Goal: Task Accomplishment & Management: Use online tool/utility

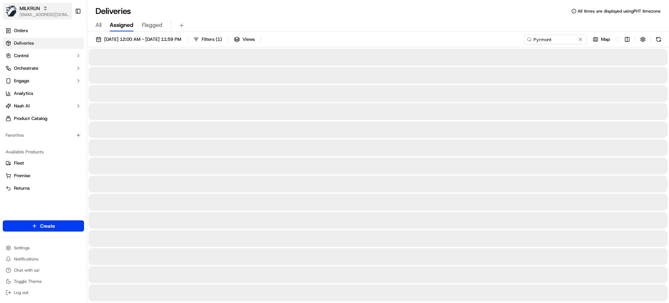
click at [30, 13] on span "[EMAIL_ADDRESS][DOMAIN_NAME]" at bounding box center [45, 15] width 50 height 6
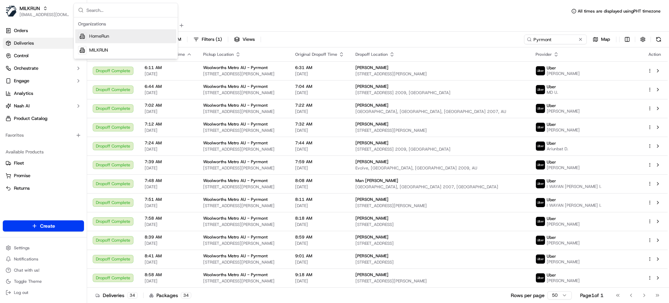
click at [105, 38] on span "HomeRun" at bounding box center [99, 36] width 20 height 6
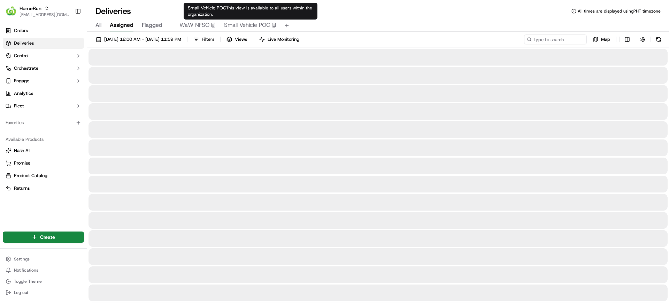
click at [234, 26] on span "Small Vehicle POC" at bounding box center [247, 25] width 46 height 8
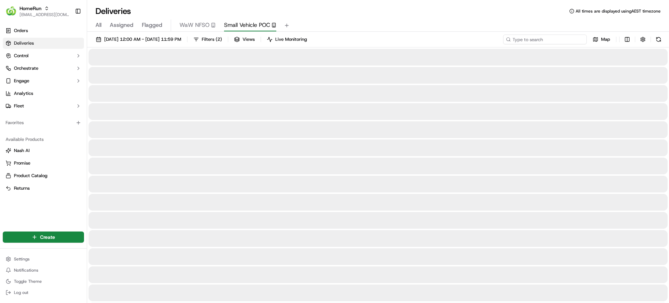
click at [555, 38] on input at bounding box center [545, 39] width 84 height 10
paste input "Cumberland"
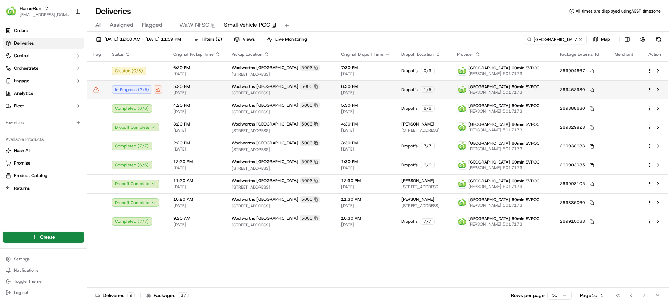
click at [220, 90] on td "5:20 PM 18/09/2025" at bounding box center [197, 89] width 59 height 19
click at [547, 39] on input "Cumberland" at bounding box center [545, 39] width 84 height 10
paste input "Dickson"
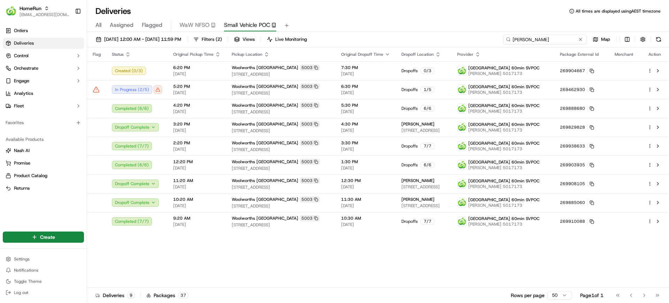
type input "Dickson"
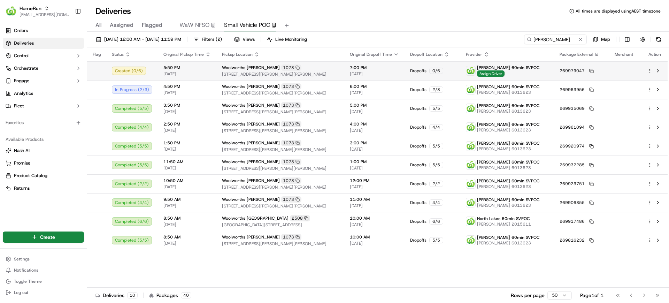
click at [647, 70] on td at bounding box center [655, 70] width 26 height 19
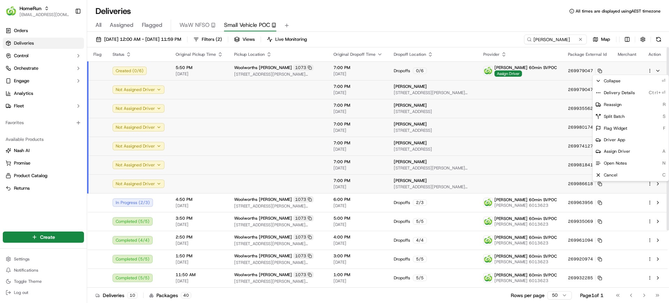
click at [649, 72] on html "HomeRun mvilals@woolworths.com.au Toggle Sidebar Orders Deliveries Control Orch…" at bounding box center [334, 151] width 669 height 303
click at [627, 88] on div "Delivery Details Ctrl+⏎" at bounding box center [631, 93] width 76 height 12
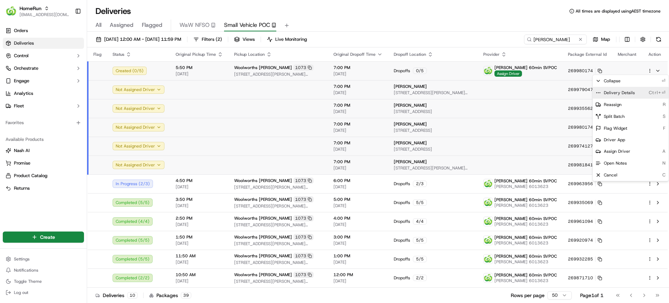
click at [619, 93] on span "Delivery Details" at bounding box center [619, 93] width 31 height 6
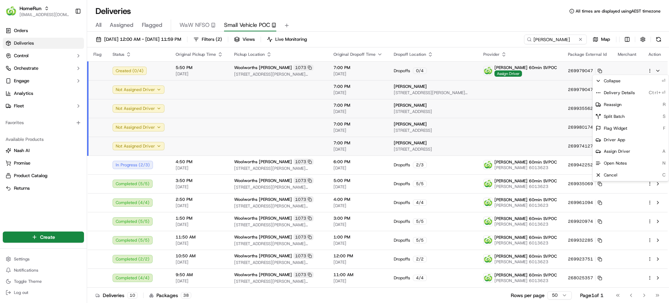
click at [448, 31] on html "HomeRun mvilals@woolworths.com.au Toggle Sidebar Orders Deliveries Control Orch…" at bounding box center [334, 151] width 669 height 303
click at [424, 23] on div "All Assigned Flagged WaW NFSO Small Vehicle POC" at bounding box center [378, 26] width 582 height 12
click at [440, 22] on div "All Assigned Flagged WaW NFSO Small Vehicle POC" at bounding box center [378, 26] width 582 height 12
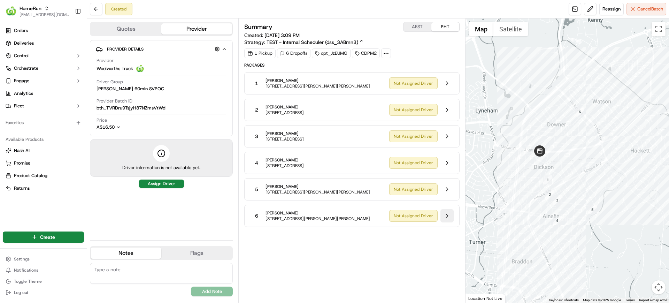
click at [446, 214] on button at bounding box center [446, 215] width 13 height 13
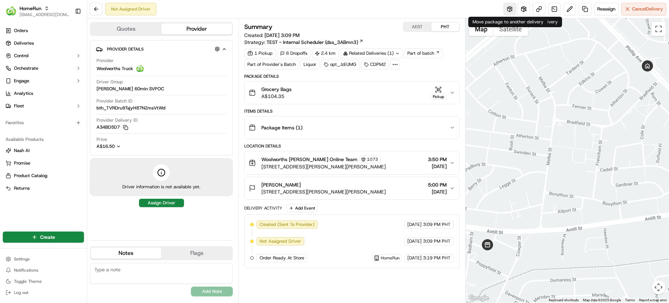
click at [509, 9] on button at bounding box center [509, 9] width 13 height 13
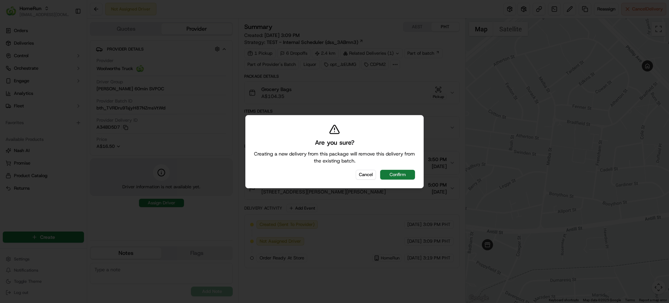
click at [387, 178] on button "Confirm" at bounding box center [397, 175] width 35 height 10
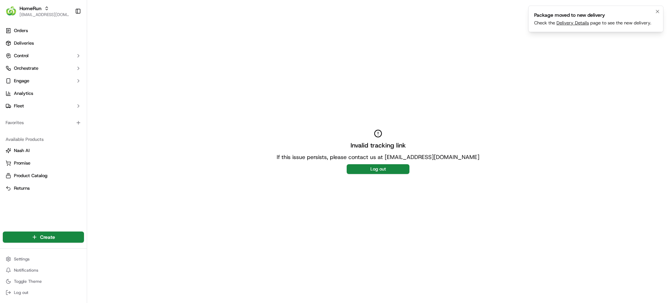
click at [572, 24] on link "Delivery Details" at bounding box center [572, 23] width 32 height 6
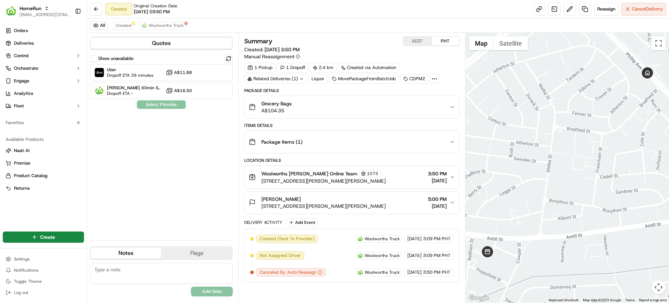
click at [168, 159] on div "Show unavailable Uber Dropoff ETA 39 minutes A$11.88 Dickson 60min SVPOC Dropof…" at bounding box center [161, 144] width 143 height 180
click at [159, 71] on div "Uber Dropoff ETA 39 minutes A$11.88" at bounding box center [161, 72] width 143 height 17
click at [164, 105] on button "Assign Provider" at bounding box center [161, 104] width 49 height 8
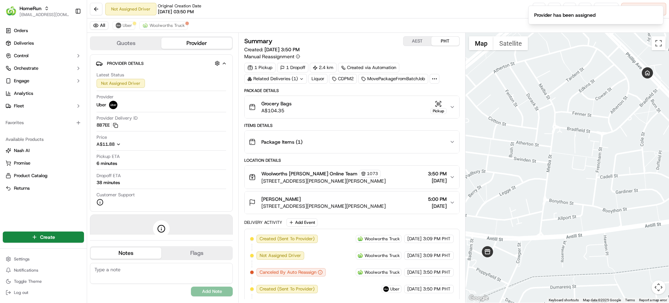
scroll to position [17, 0]
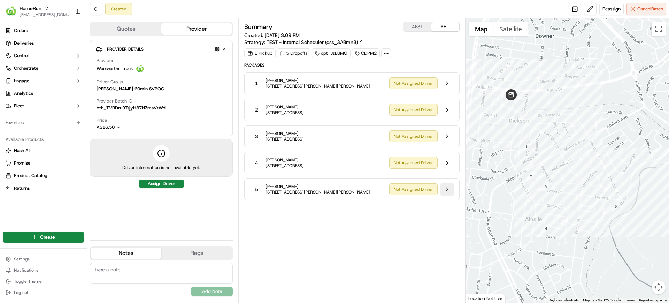
click at [449, 194] on button at bounding box center [446, 189] width 13 height 13
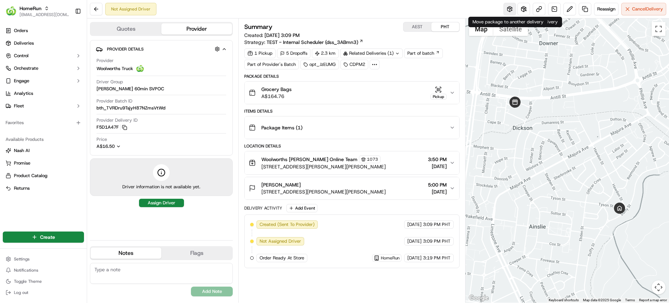
click at [506, 9] on button at bounding box center [509, 9] width 13 height 13
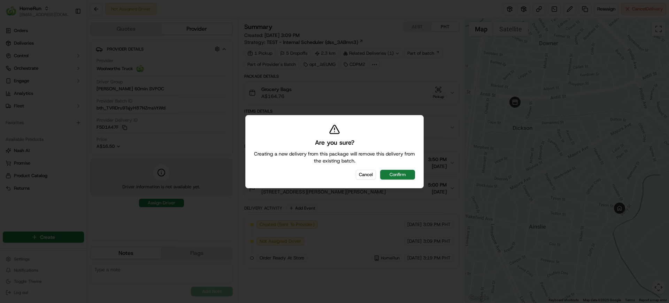
click at [407, 172] on button "Confirm" at bounding box center [397, 175] width 35 height 10
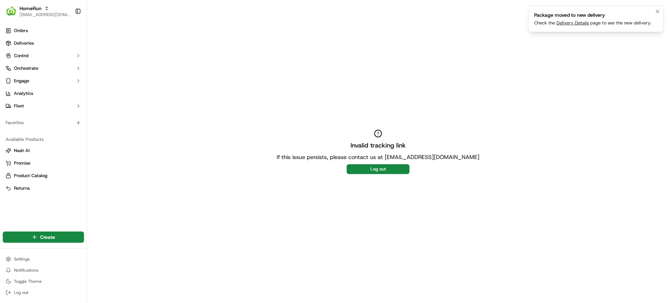
click at [575, 20] on link "Delivery Details" at bounding box center [572, 23] width 32 height 6
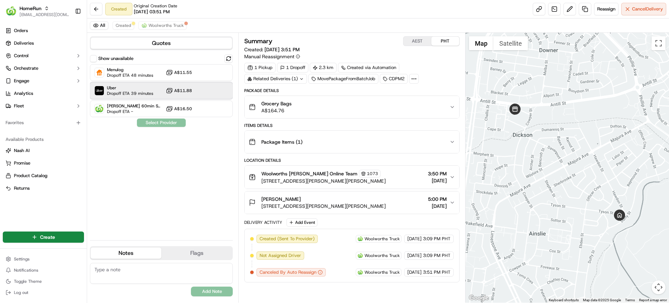
click at [134, 91] on span "Dropoff ETA 39 minutes" at bounding box center [130, 94] width 46 height 6
click at [162, 121] on button "Assign Provider" at bounding box center [161, 122] width 49 height 8
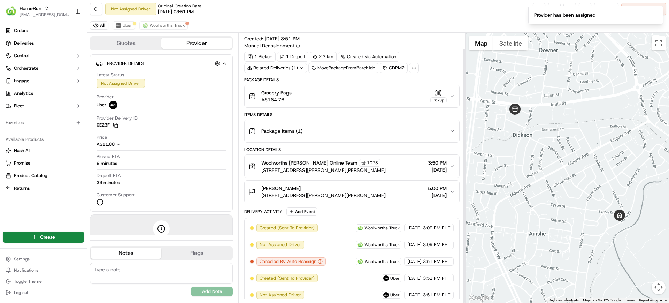
scroll to position [17, 0]
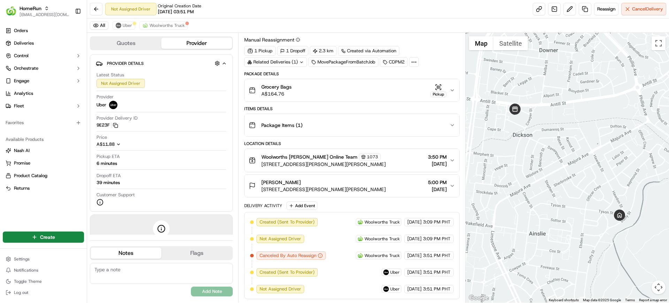
click at [339, 19] on div "All Uber Woolworths Truck" at bounding box center [378, 25] width 582 height 14
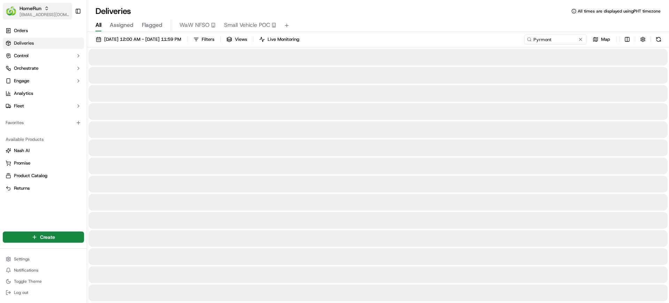
click at [34, 8] on span "HomeRun" at bounding box center [31, 8] width 22 height 7
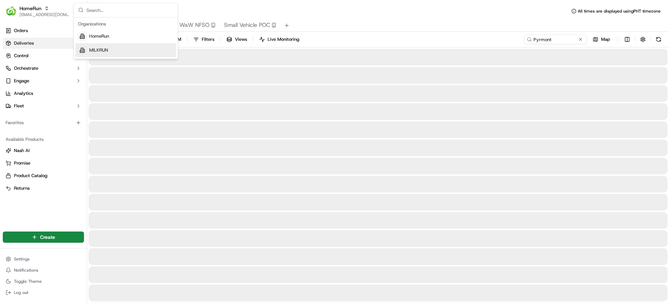
click at [90, 51] on span "MILKRUN" at bounding box center [98, 50] width 19 height 6
